Goal: Transaction & Acquisition: Purchase product/service

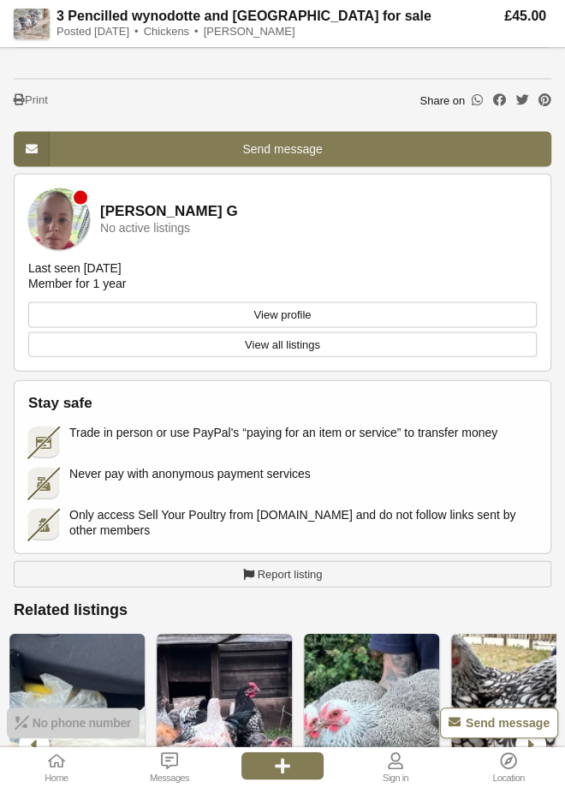
scroll to position [0, 3135]
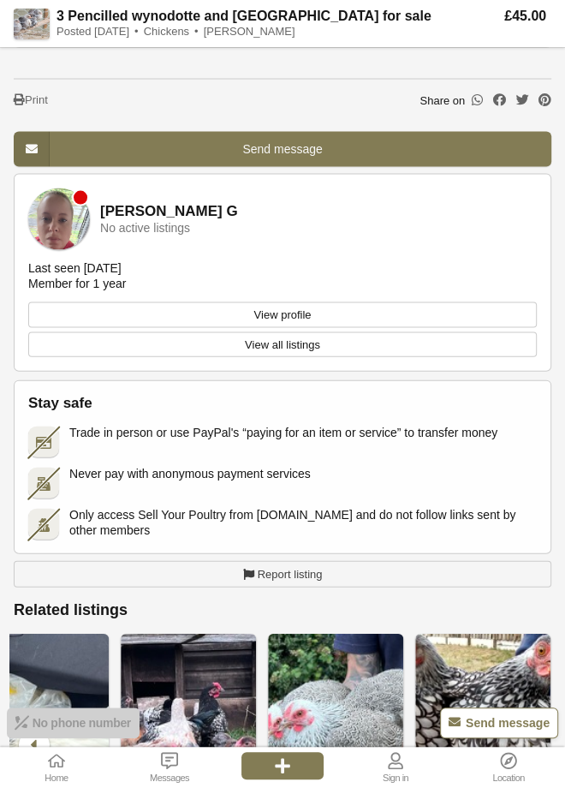
click at [452, 718] on img at bounding box center [482, 735] width 135 height 203
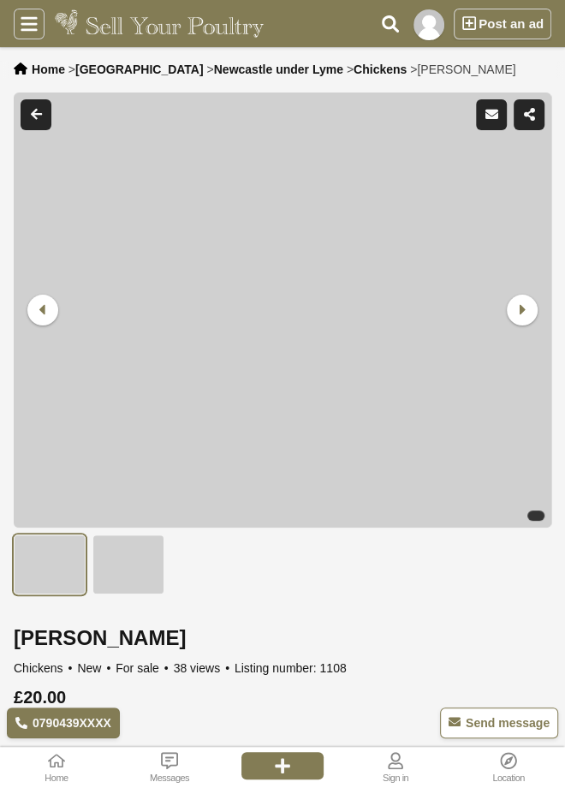
click at [414, 663] on div "Chickens New For sale 38 views Listing number: 1108" at bounding box center [283, 668] width 538 height 18
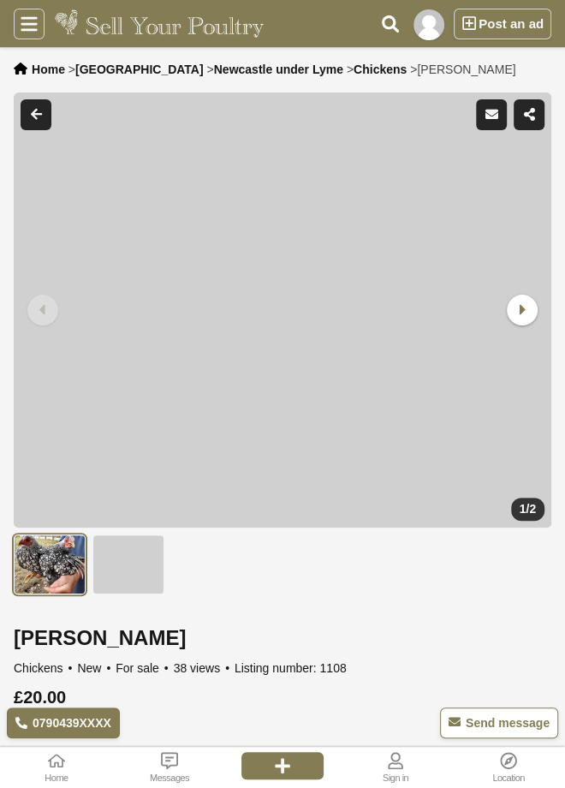
click at [420, 663] on div "Chickens New For sale 38 views Listing number: 1108" at bounding box center [283, 668] width 538 height 18
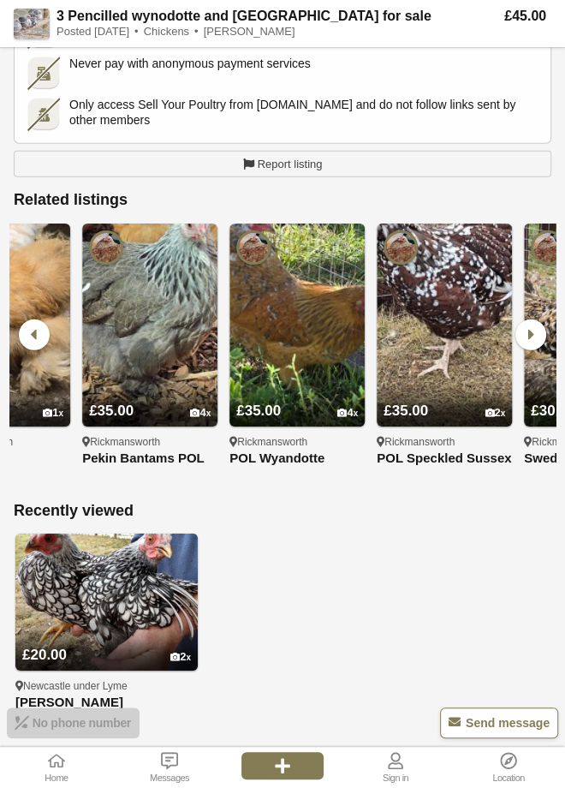
scroll to position [0, 376]
